Goal: Information Seeking & Learning: Learn about a topic

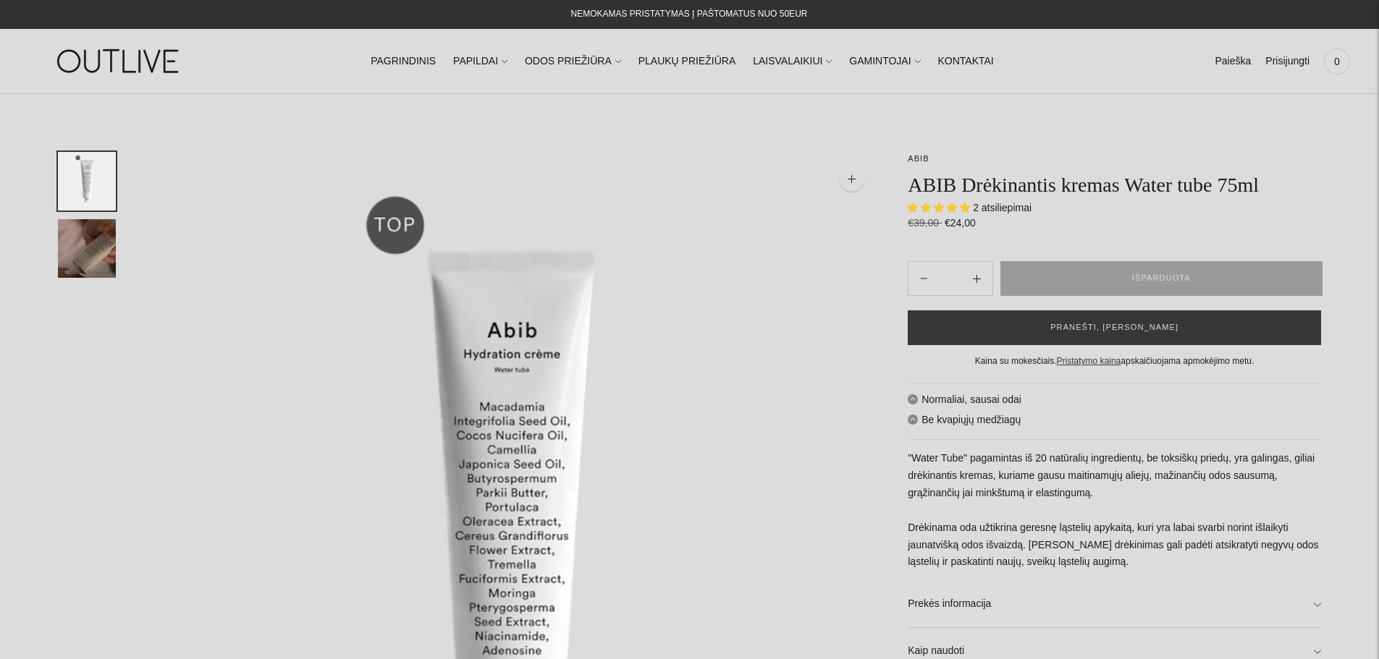
click at [1054, 177] on h1 "ABIB Drėkinantis kremas Water tube 75ml" at bounding box center [1113, 184] width 413 height 25
click at [1001, 208] on span "2 atsiliepimai" at bounding box center [1002, 208] width 59 height 12
click at [965, 207] on span "5.00 stars" at bounding box center [965, 207] width 10 height 9
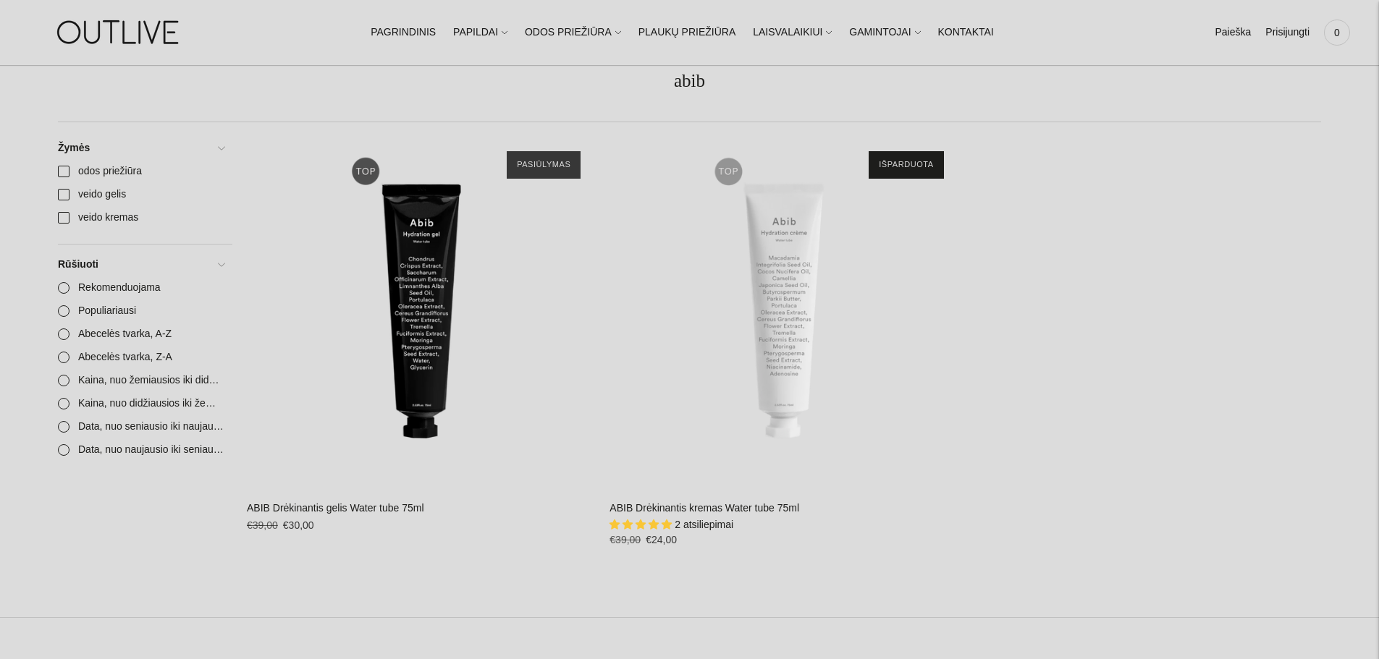
scroll to position [72, 0]
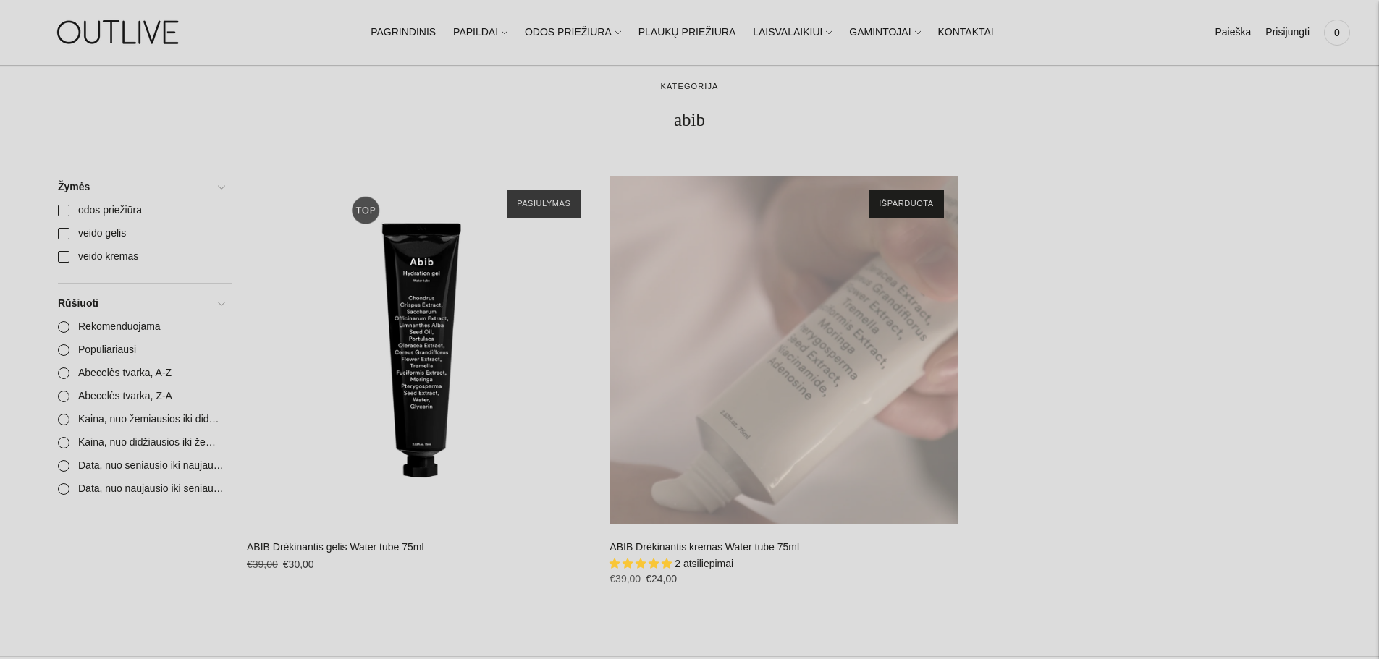
click at [800, 305] on div "ABIB Drėkinantis kremas Water tube 75ml\a" at bounding box center [783, 350] width 348 height 348
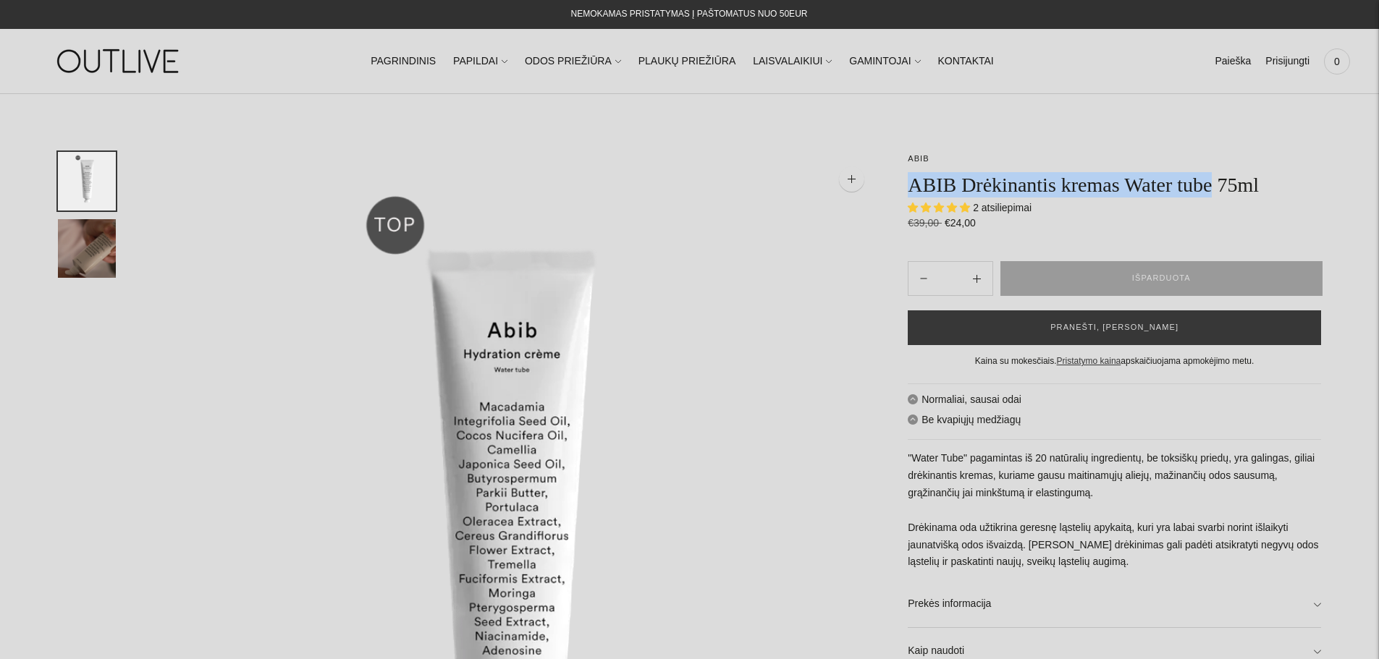
drag, startPoint x: 910, startPoint y: 184, endPoint x: 1210, endPoint y: 189, distance: 300.4
click at [1210, 189] on h1 "ABIB Drėkinantis kremas Water tube 75ml" at bounding box center [1113, 184] width 413 height 25
click at [1070, 212] on div "2 atsiliepimai" at bounding box center [1113, 207] width 413 height 15
